Goal: Task Accomplishment & Management: Manage account settings

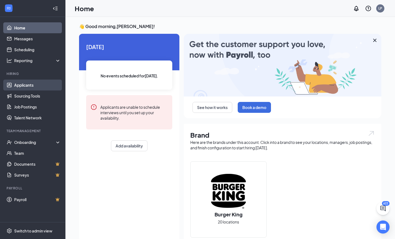
click at [31, 87] on link "Applicants" at bounding box center [37, 85] width 47 height 11
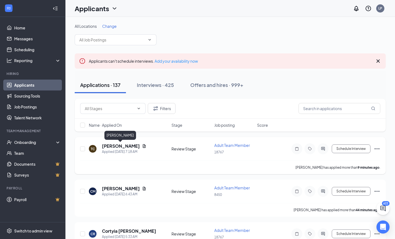
click at [128, 147] on h5 "[PERSON_NAME]" at bounding box center [121, 146] width 38 height 6
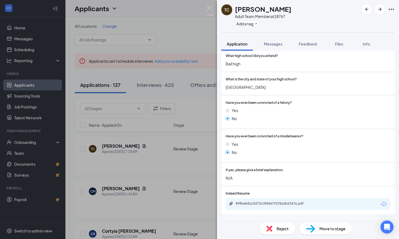
scroll to position [409, 0]
click at [242, 23] on button "Add a tag" at bounding box center [247, 24] width 24 height 6
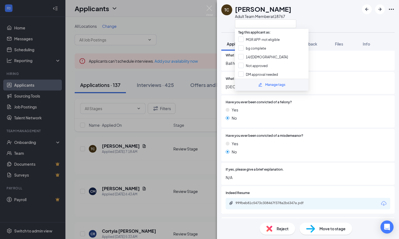
drag, startPoint x: 245, startPoint y: 46, endPoint x: 268, endPoint y: 124, distance: 81.6
click at [245, 46] on input "bg complete" at bounding box center [252, 48] width 28 height 6
checkbox input "true"
click at [269, 134] on span "Have you ever been convicted of a misdemeanor?" at bounding box center [265, 135] width 78 height 5
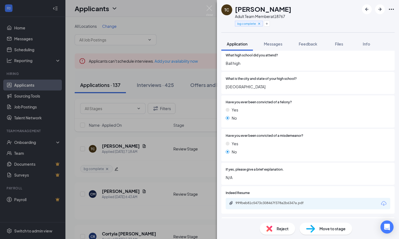
click at [328, 226] on span "Move to stage" at bounding box center [333, 229] width 26 height 6
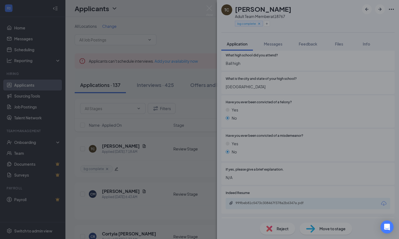
type input "Onsite Interview (next stage)"
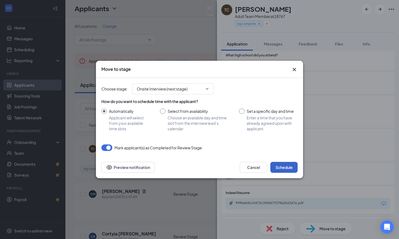
click at [287, 170] on button "Schedule" at bounding box center [283, 167] width 27 height 11
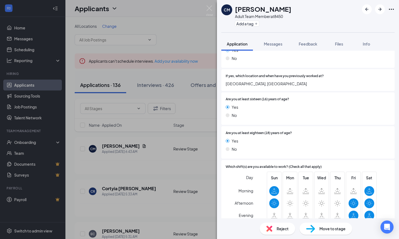
scroll to position [382, 0]
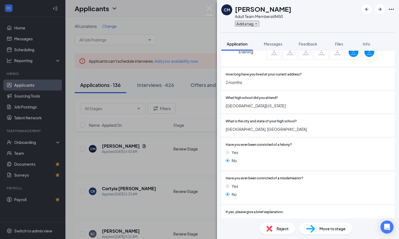
click at [251, 25] on button "Add a tag" at bounding box center [247, 24] width 24 height 6
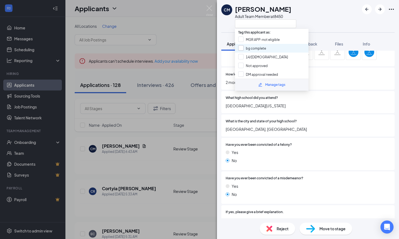
click at [249, 46] on input "bg complete" at bounding box center [252, 48] width 28 height 6
checkbox input "true"
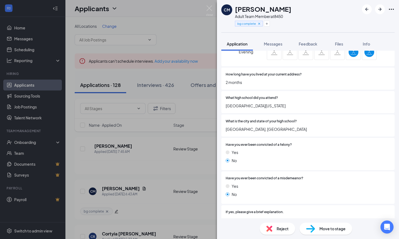
click at [309, 223] on div "Move to stage" at bounding box center [326, 229] width 53 height 12
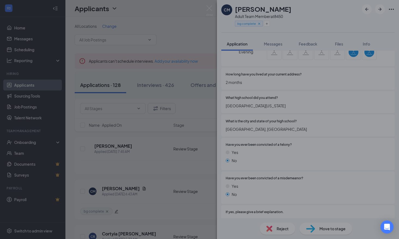
type input "Onsite Interview (next stage)"
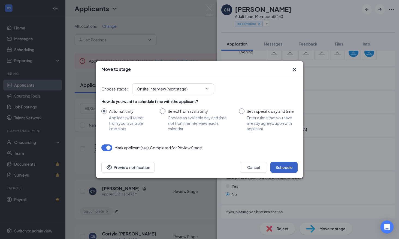
drag, startPoint x: 274, startPoint y: 163, endPoint x: 279, endPoint y: 155, distance: 9.7
click at [274, 163] on button "Schedule" at bounding box center [283, 167] width 27 height 11
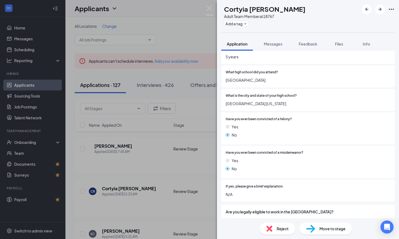
scroll to position [409, 0]
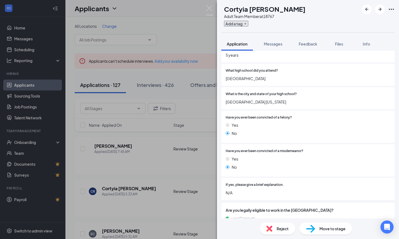
click at [244, 24] on button "Add a tag" at bounding box center [236, 24] width 24 height 6
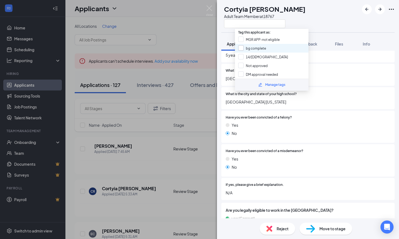
click at [246, 48] on input "bg complete" at bounding box center [252, 48] width 28 height 6
checkbox input "true"
drag, startPoint x: 283, startPoint y: 135, endPoint x: 281, endPoint y: 130, distance: 5.2
click at [283, 135] on div "No" at bounding box center [308, 133] width 165 height 6
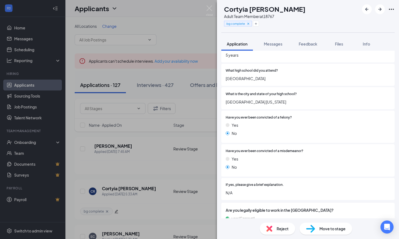
click at [325, 225] on div "Move to stage" at bounding box center [326, 229] width 53 height 12
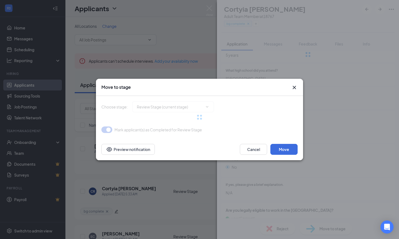
type input "Onsite Interview (next stage)"
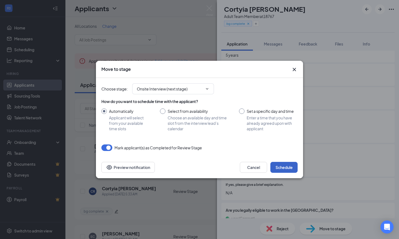
click at [272, 167] on button "Schedule" at bounding box center [283, 167] width 27 height 11
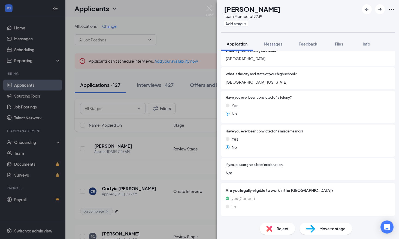
scroll to position [382, 0]
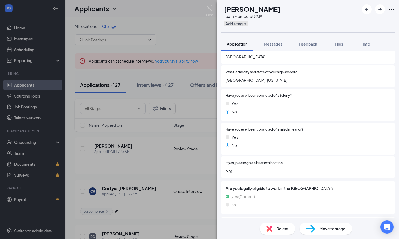
click at [244, 21] on button "Add a tag" at bounding box center [236, 24] width 24 height 6
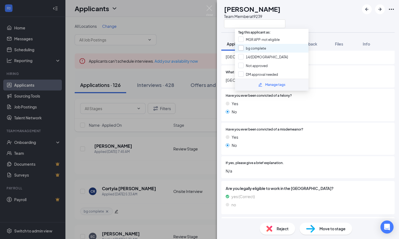
click at [250, 46] on input "bg complete" at bounding box center [252, 48] width 28 height 6
checkbox input "true"
click at [323, 142] on div "Yes No" at bounding box center [308, 142] width 165 height 16
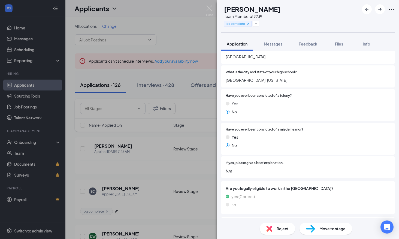
click at [324, 226] on span "Move to stage" at bounding box center [333, 229] width 26 height 6
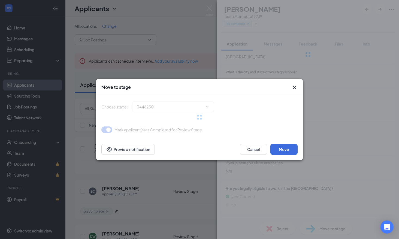
type input "Onsite Interview (next stage)"
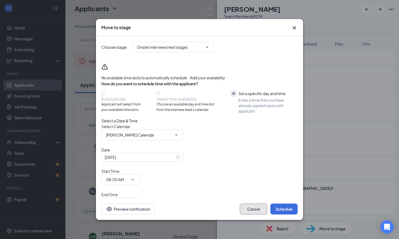
click at [260, 210] on button "Cancel" at bounding box center [253, 209] width 27 height 11
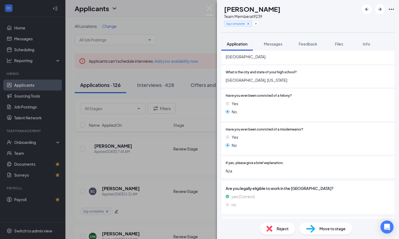
click at [145, 165] on div "EC [PERSON_NAME] Team Member at 9239 bg complete Application Messages Feedback …" at bounding box center [199, 119] width 399 height 239
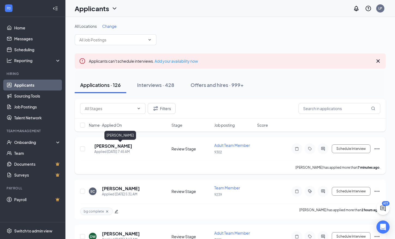
click at [120, 145] on h5 "[PERSON_NAME]" at bounding box center [113, 146] width 38 height 6
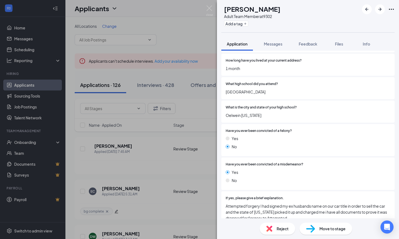
scroll to position [382, 0]
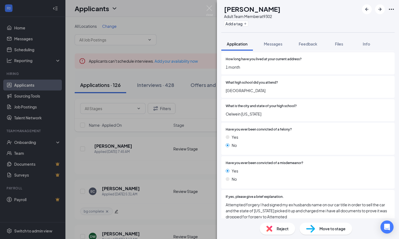
click at [381, 95] on div "What high school did you attend? [GEOGRAPHIC_DATA]" at bounding box center [307, 87] width 173 height 22
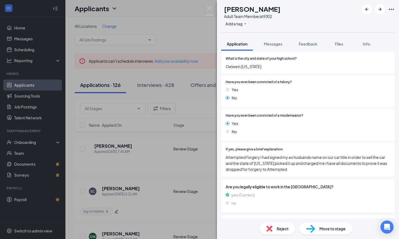
scroll to position [461, 0]
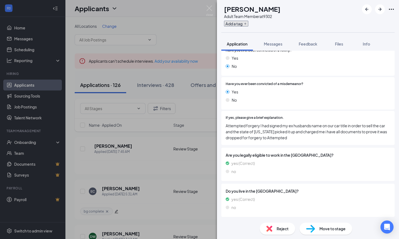
click at [246, 26] on button "Add a tag" at bounding box center [236, 24] width 24 height 6
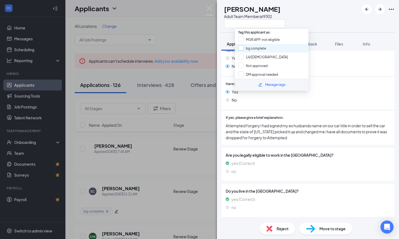
click at [249, 50] on input "bg complete" at bounding box center [252, 48] width 28 height 6
checkbox input "true"
click at [282, 167] on div "Are you legally eligible to work in the [GEOGRAPHIC_DATA]? yes (Correct) no" at bounding box center [308, 164] width 165 height 25
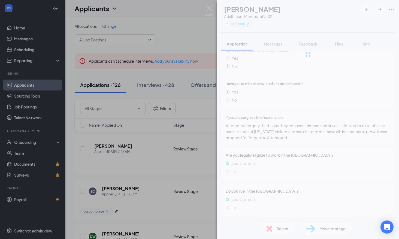
scroll to position [459, 0]
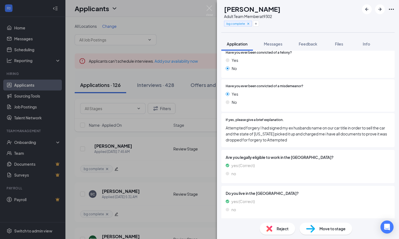
click at [330, 227] on span "Move to stage" at bounding box center [333, 229] width 26 height 6
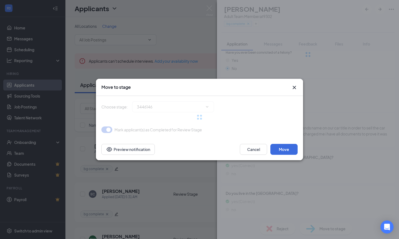
type input "Onsite Interview (next stage)"
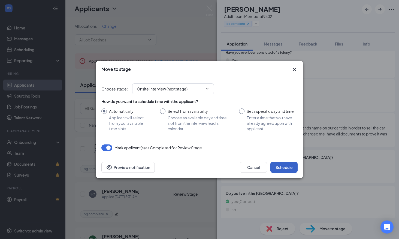
click at [283, 166] on button "Schedule" at bounding box center [283, 167] width 27 height 11
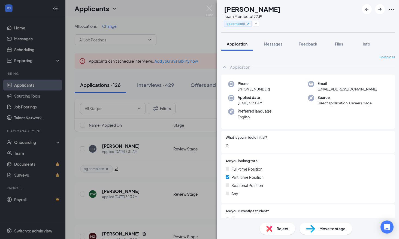
drag, startPoint x: 186, startPoint y: 164, endPoint x: 172, endPoint y: 170, distance: 15.5
click at [186, 165] on div "EC [PERSON_NAME] Team Member at 9239 bg complete Application Messages Feedback …" at bounding box center [199, 119] width 399 height 239
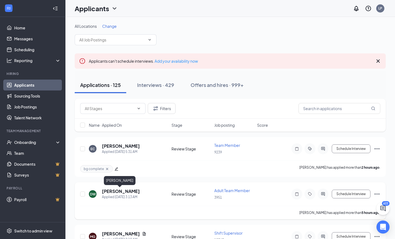
drag, startPoint x: 118, startPoint y: 190, endPoint x: 14, endPoint y: 133, distance: 118.8
click at [118, 191] on h5 "[PERSON_NAME]" at bounding box center [121, 191] width 38 height 6
